Goal: Task Accomplishment & Management: Manage account settings

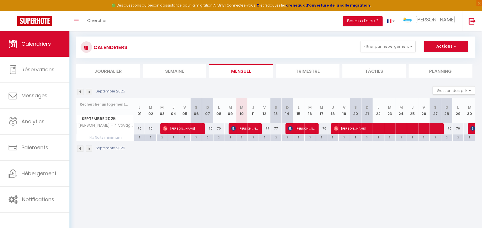
click at [81, 92] on img at bounding box center [80, 92] width 6 height 6
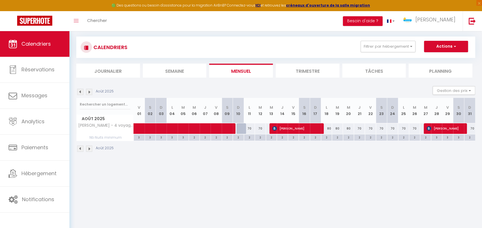
click at [82, 89] on img at bounding box center [80, 92] width 6 height 6
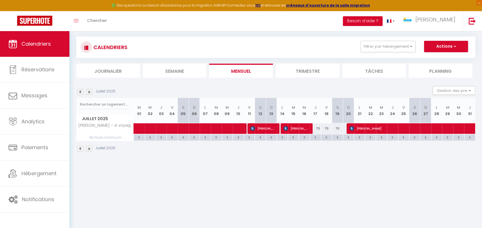
click at [250, 156] on div "Juillet 2025" at bounding box center [275, 149] width 399 height 17
click at [236, 90] on div "Juillet 2025 Gestion des prix Nb Nuits minimum Règles Disponibilité" at bounding box center [275, 92] width 399 height 12
click at [267, 33] on div "CALENDRIERS Filtrer par hébergement BELFORT T5 Appartement duplex hyper centre …" at bounding box center [275, 94] width 399 height 127
click at [167, 34] on div "CALENDRIERS Filtrer par hébergement BELFORT T5 Appartement duplex hyper centre …" at bounding box center [275, 94] width 399 height 127
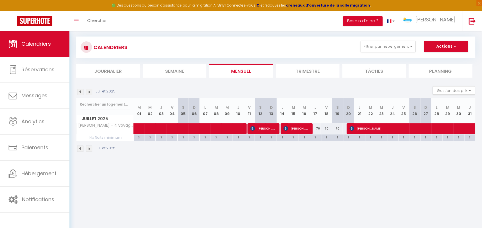
click at [162, 34] on div "CALENDRIERS Filtrer par hébergement BELFORT T5 Appartement duplex hyper centre …" at bounding box center [275, 94] width 399 height 127
click at [278, 92] on div "Juillet 2025 Gestion des prix Nb Nuits minimum Règles Disponibilité" at bounding box center [275, 92] width 399 height 12
click at [129, 20] on div "Toggle menubar Chercher BUTTON Besoin d'aide ? Olivier Paramètres Équipe" at bounding box center [259, 21] width 437 height 20
click at [89, 93] on img at bounding box center [89, 92] width 6 height 6
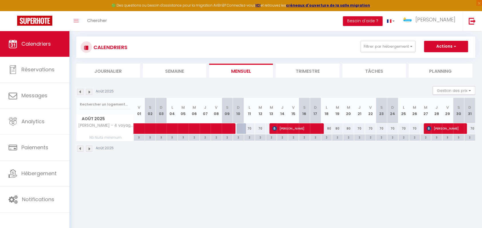
click at [89, 93] on img at bounding box center [89, 92] width 6 height 6
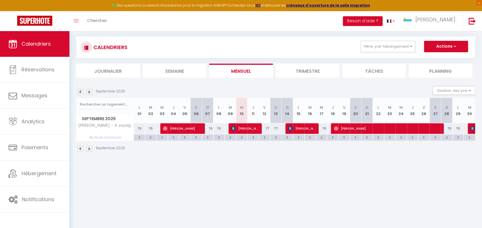
click at [114, 91] on p "Septembre 2025" at bounding box center [110, 91] width 29 height 5
click at [123, 90] on p "Septembre 2025" at bounding box center [110, 91] width 29 height 5
drag, startPoint x: 125, startPoint y: 90, endPoint x: 107, endPoint y: 92, distance: 17.6
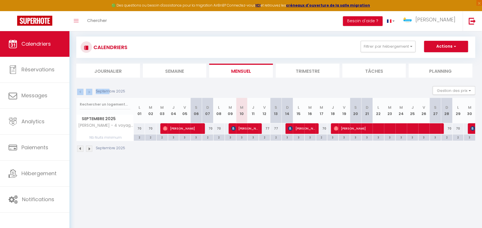
click at [107, 92] on div "Septembre 2025" at bounding box center [101, 92] width 51 height 6
click at [107, 92] on p "Septembre 2025" at bounding box center [110, 91] width 29 height 5
click at [109, 91] on p "Septembre 2025" at bounding box center [110, 91] width 29 height 5
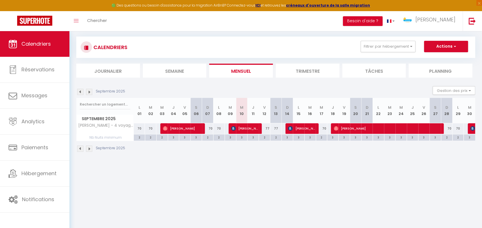
click at [120, 87] on div "Septembre 2025 Gestion des prix Nb Nuits minimum Règles Disponibilité" at bounding box center [275, 92] width 399 height 12
click at [88, 93] on img at bounding box center [89, 92] width 6 height 6
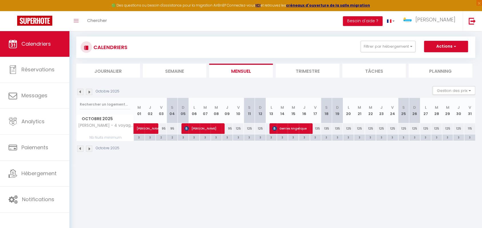
click at [83, 92] on img at bounding box center [80, 92] width 6 height 6
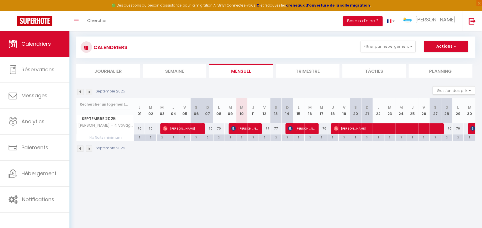
click at [103, 92] on p "Septembre 2025" at bounding box center [110, 91] width 29 height 5
click at [81, 92] on img at bounding box center [80, 92] width 6 height 6
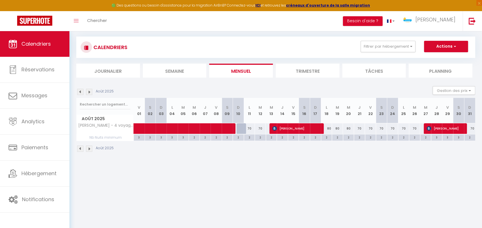
click at [81, 92] on img at bounding box center [80, 92] width 6 height 6
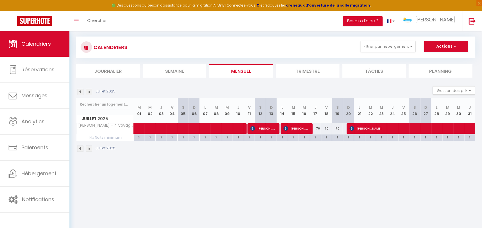
click at [81, 92] on img at bounding box center [80, 92] width 6 height 6
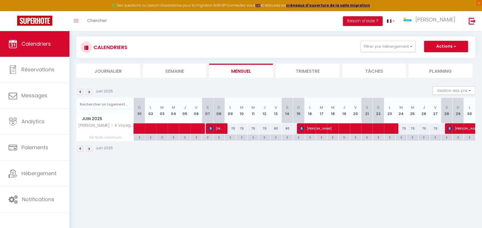
click at [81, 92] on img at bounding box center [80, 92] width 6 height 6
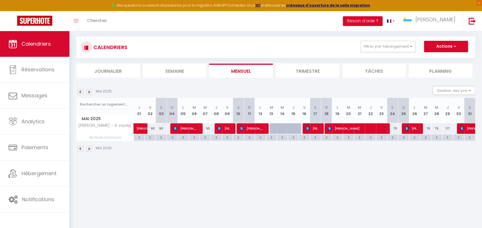
click at [89, 91] on img at bounding box center [89, 92] width 6 height 6
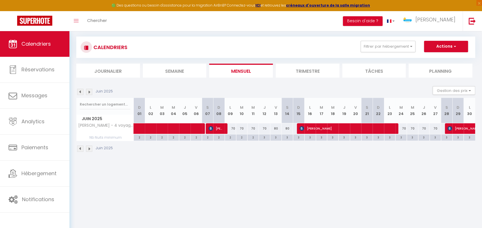
click at [89, 91] on img at bounding box center [89, 92] width 6 height 6
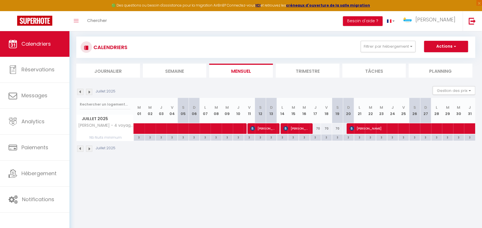
click at [89, 91] on img at bounding box center [89, 92] width 6 height 6
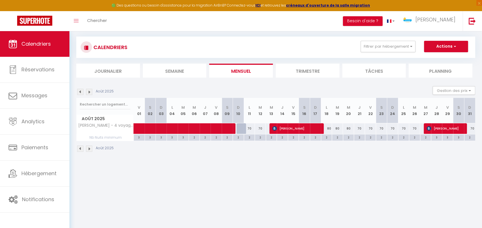
click at [89, 91] on img at bounding box center [89, 92] width 6 height 6
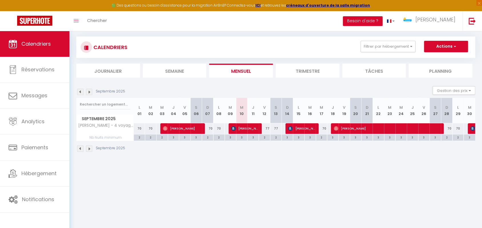
click at [89, 91] on img at bounding box center [89, 92] width 6 height 6
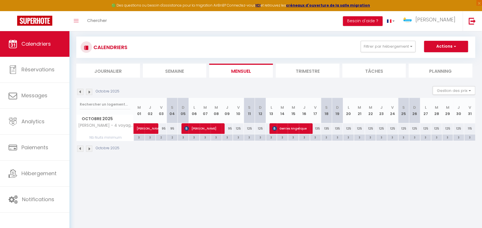
click at [89, 91] on img at bounding box center [89, 92] width 6 height 6
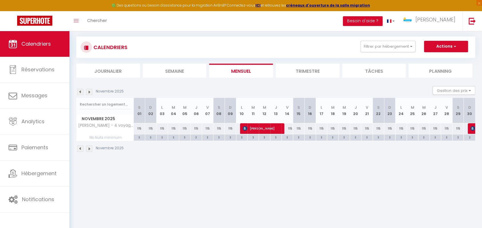
click at [89, 91] on img at bounding box center [89, 92] width 6 height 6
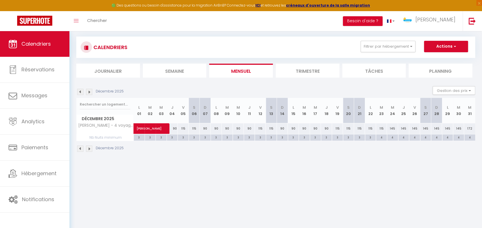
click at [89, 91] on img at bounding box center [89, 92] width 6 height 6
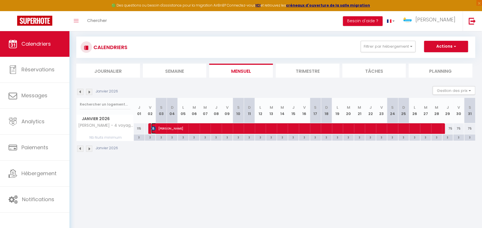
click at [156, 127] on span "[PERSON_NAME]" at bounding box center [298, 128] width 294 height 11
select select
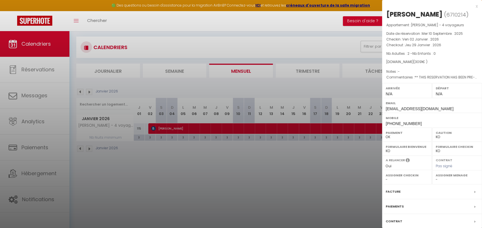
click at [131, 92] on div at bounding box center [241, 114] width 482 height 228
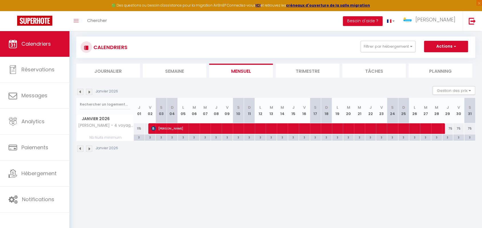
click at [81, 92] on img at bounding box center [80, 92] width 6 height 6
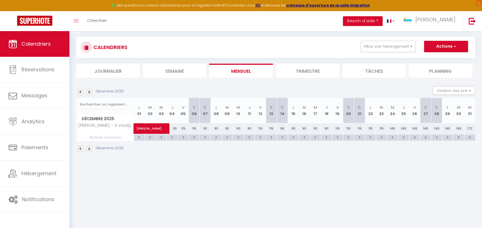
click at [81, 92] on img at bounding box center [80, 92] width 6 height 6
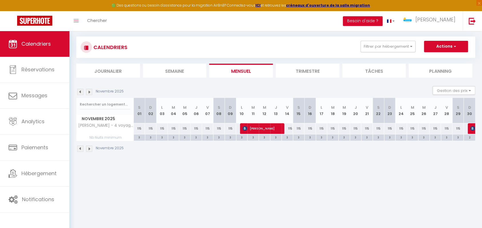
click at [80, 91] on img at bounding box center [80, 92] width 6 height 6
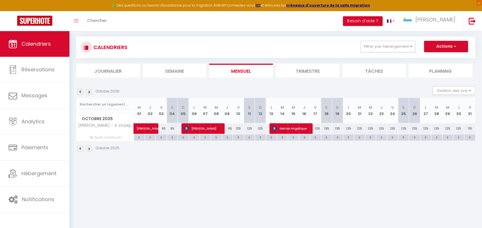
click at [88, 91] on img at bounding box center [89, 92] width 6 height 6
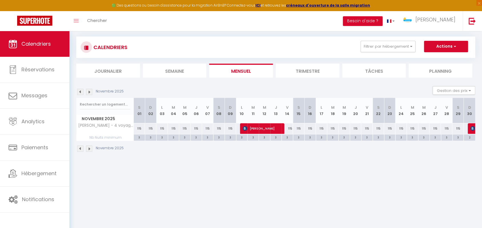
click at [88, 91] on img at bounding box center [89, 92] width 6 height 6
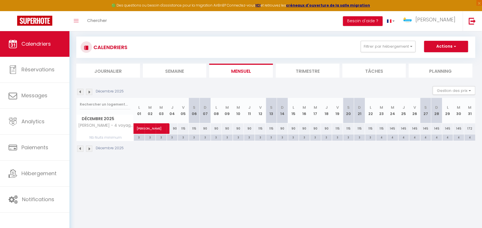
click at [88, 91] on img at bounding box center [89, 92] width 6 height 6
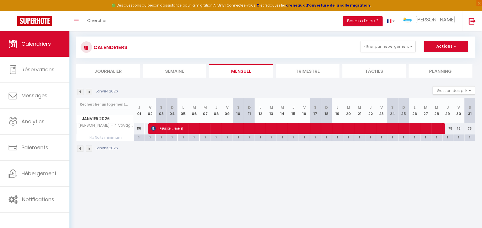
click at [81, 91] on img at bounding box center [80, 92] width 6 height 6
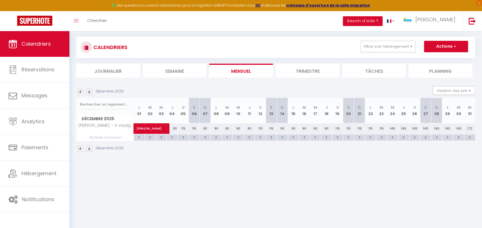
click at [81, 91] on img at bounding box center [80, 92] width 6 height 6
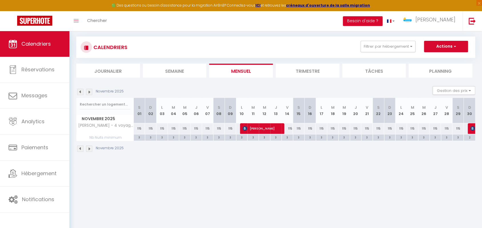
click at [81, 91] on img at bounding box center [80, 92] width 6 height 6
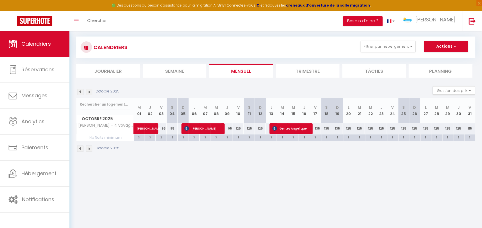
click at [87, 91] on img at bounding box center [89, 92] width 6 height 6
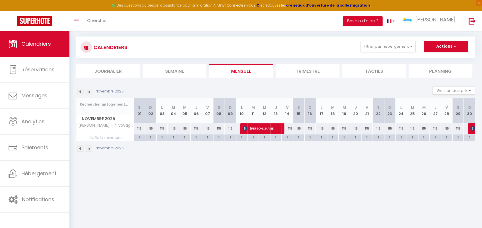
click at [87, 91] on img at bounding box center [89, 92] width 6 height 6
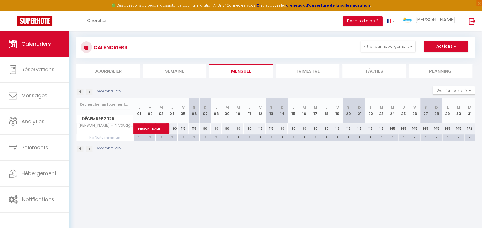
click at [79, 92] on img at bounding box center [80, 92] width 6 height 6
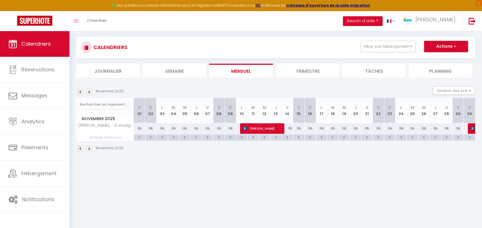
click at [79, 92] on img at bounding box center [80, 92] width 6 height 6
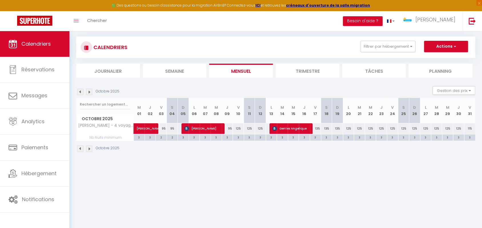
click at [79, 92] on img at bounding box center [80, 92] width 6 height 6
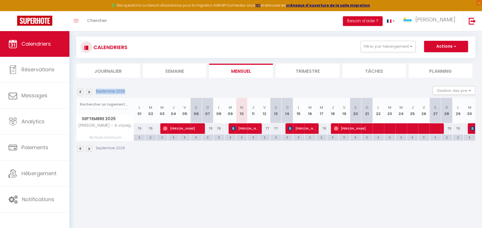
drag, startPoint x: 95, startPoint y: 91, endPoint x: 123, endPoint y: 90, distance: 28.0
click at [123, 90] on p "Septembre 2025" at bounding box center [110, 91] width 29 height 5
click at [120, 91] on p "Septembre 2025" at bounding box center [110, 91] width 29 height 5
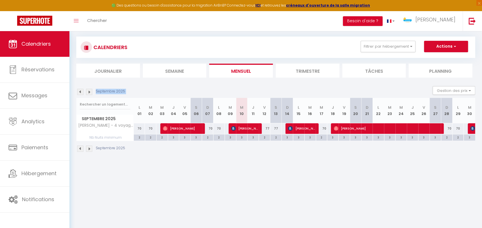
click at [120, 91] on p "Septembre 2025" at bounding box center [110, 91] width 29 height 5
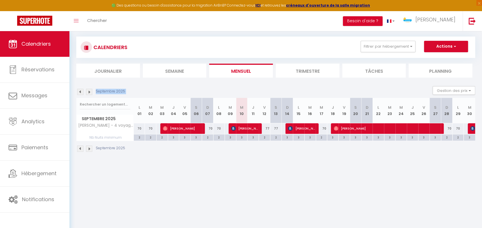
click at [120, 91] on p "Septembre 2025" at bounding box center [110, 91] width 29 height 5
drag, startPoint x: 123, startPoint y: 91, endPoint x: 95, endPoint y: 91, distance: 27.4
click at [96, 91] on p "Septembre 2025" at bounding box center [110, 91] width 29 height 5
click at [104, 90] on p "Septembre 2025" at bounding box center [110, 91] width 29 height 5
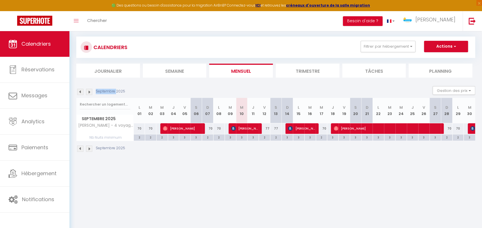
click at [104, 90] on p "Septembre 2025" at bounding box center [110, 91] width 29 height 5
